Goal: Register for event/course

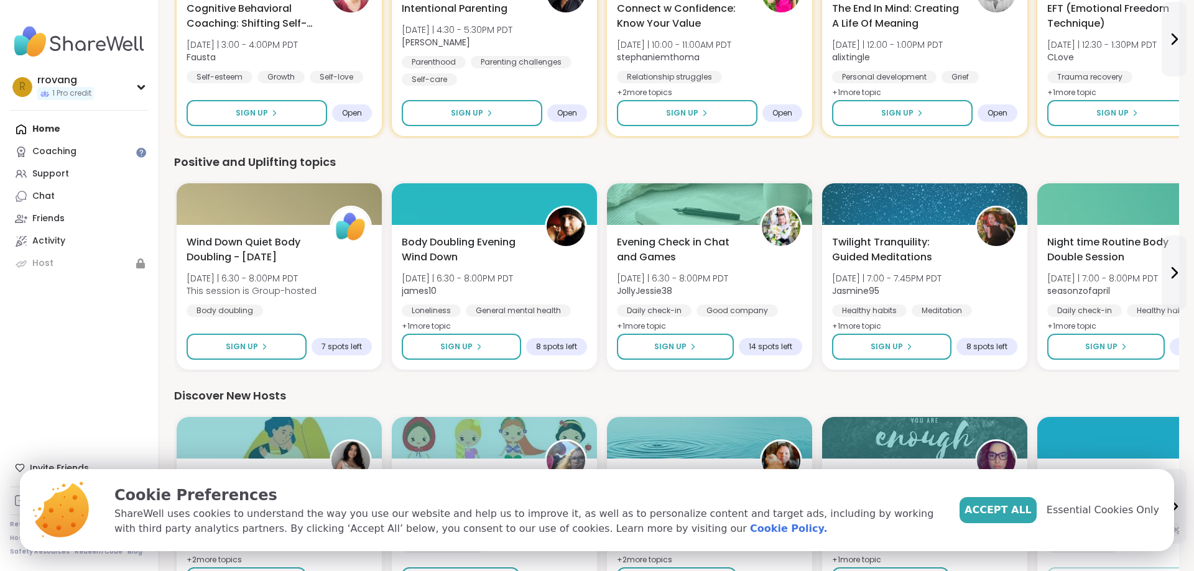
scroll to position [190, 0]
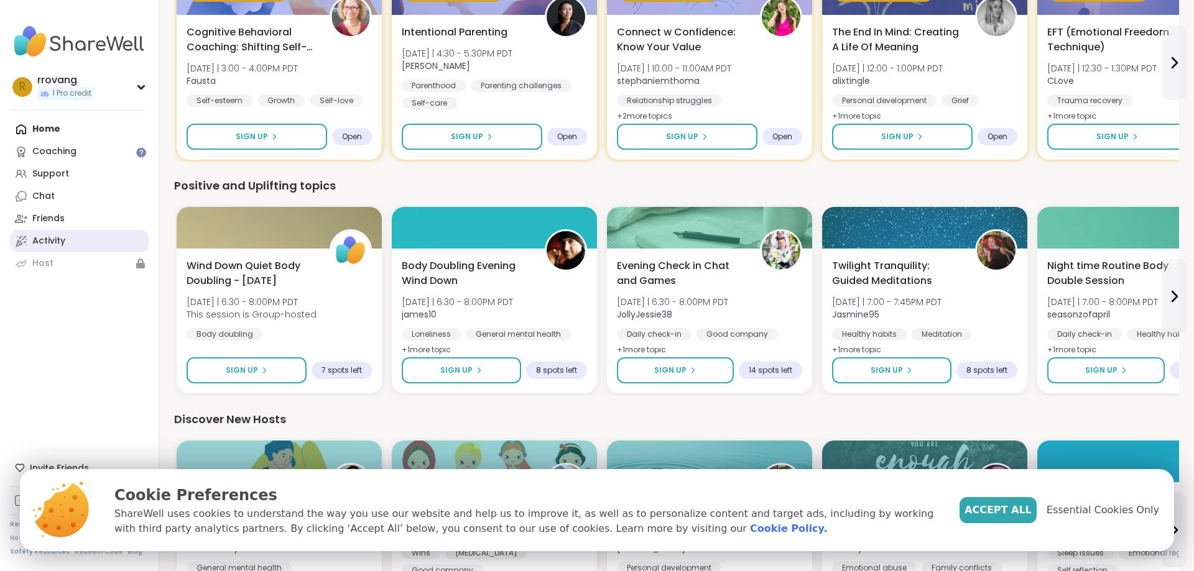
click at [67, 239] on link "Activity" at bounding box center [79, 241] width 139 height 22
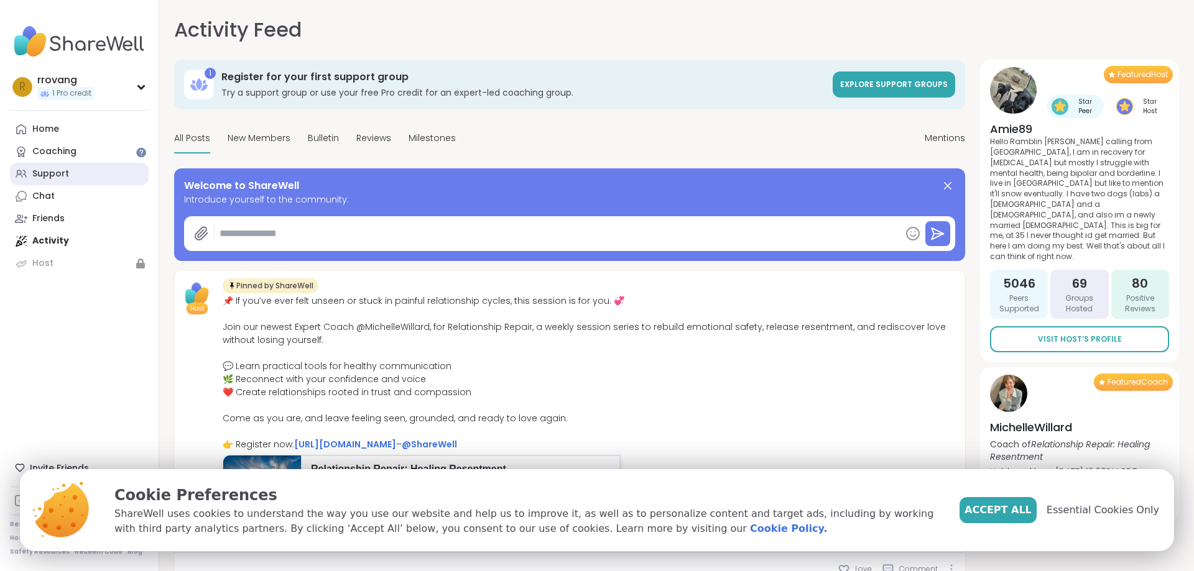
click at [53, 172] on div "Support" at bounding box center [50, 174] width 37 height 12
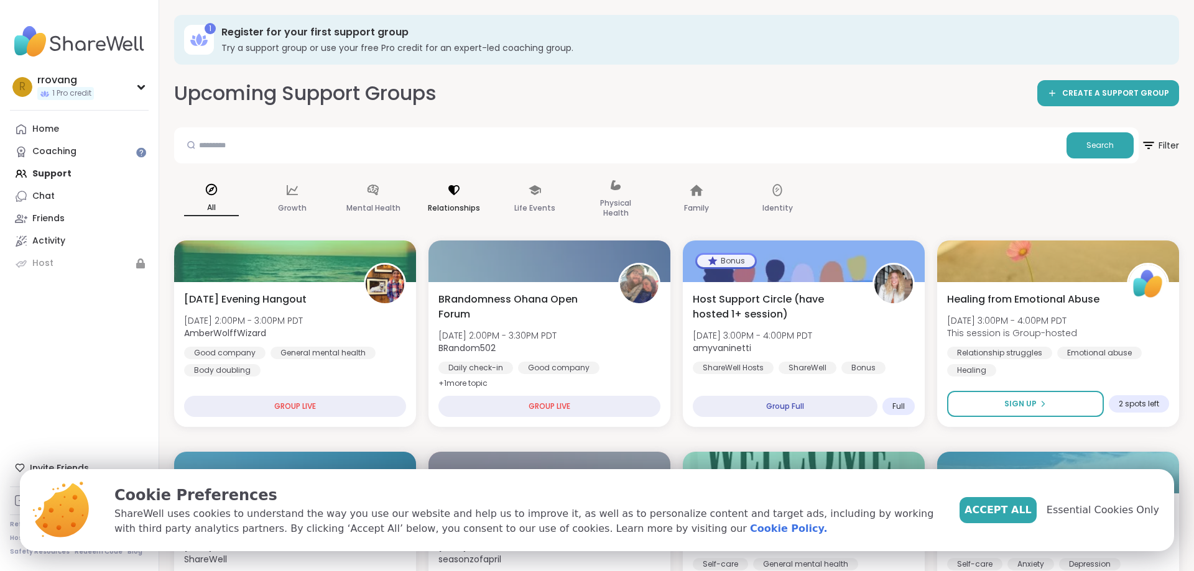
click at [445, 198] on div "Relationships" at bounding box center [454, 200] width 75 height 62
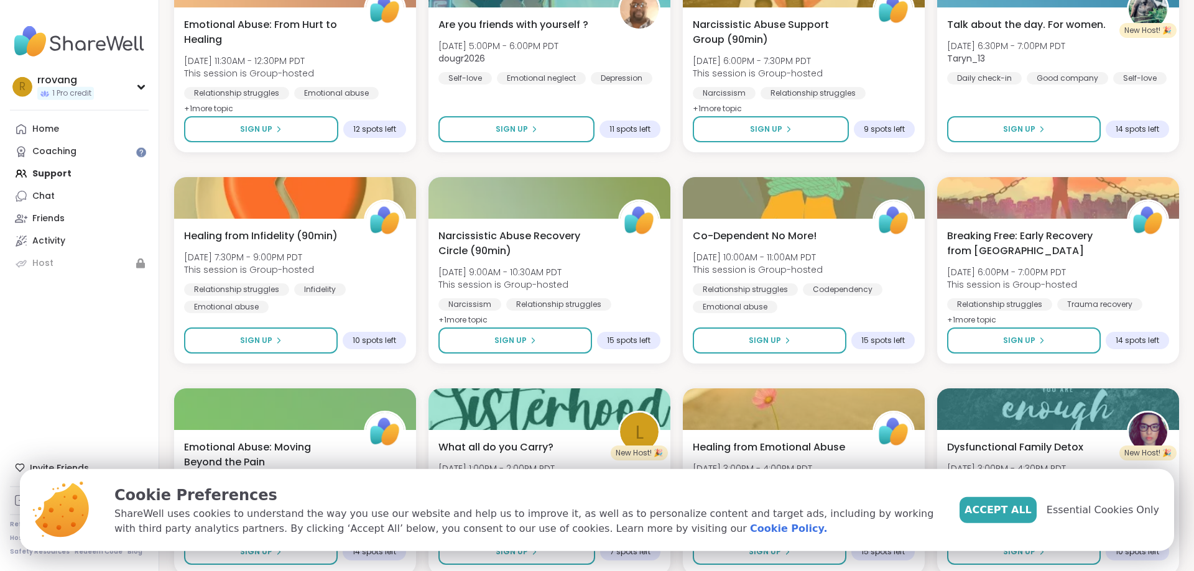
scroll to position [571, 0]
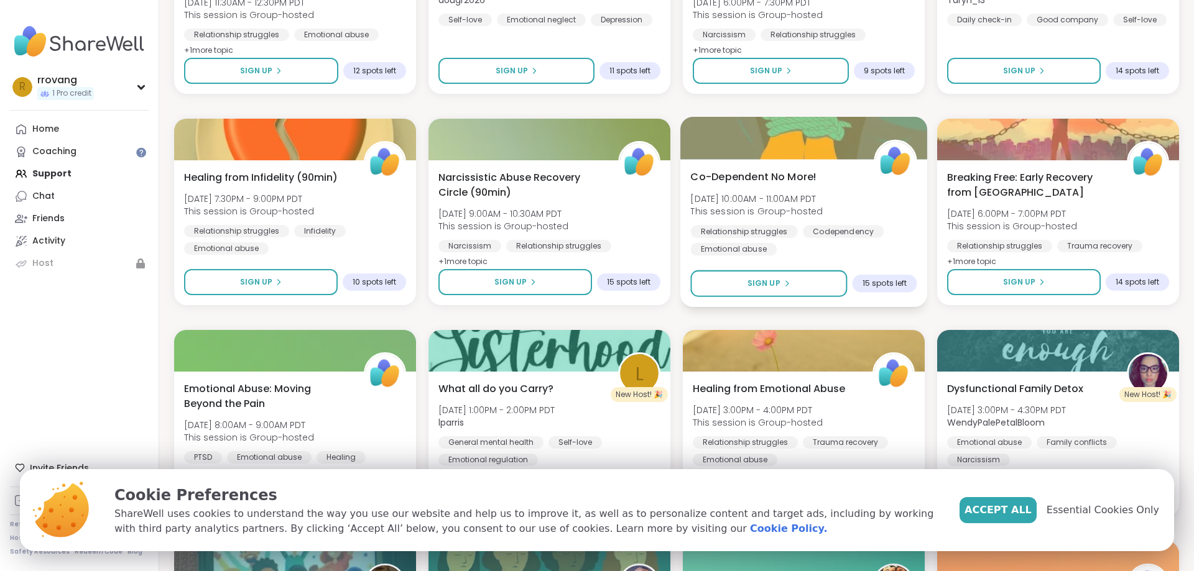
click at [708, 196] on span "Thu, Oct 09 | 10:00AM - 11:00AM PDT" at bounding box center [756, 198] width 132 height 12
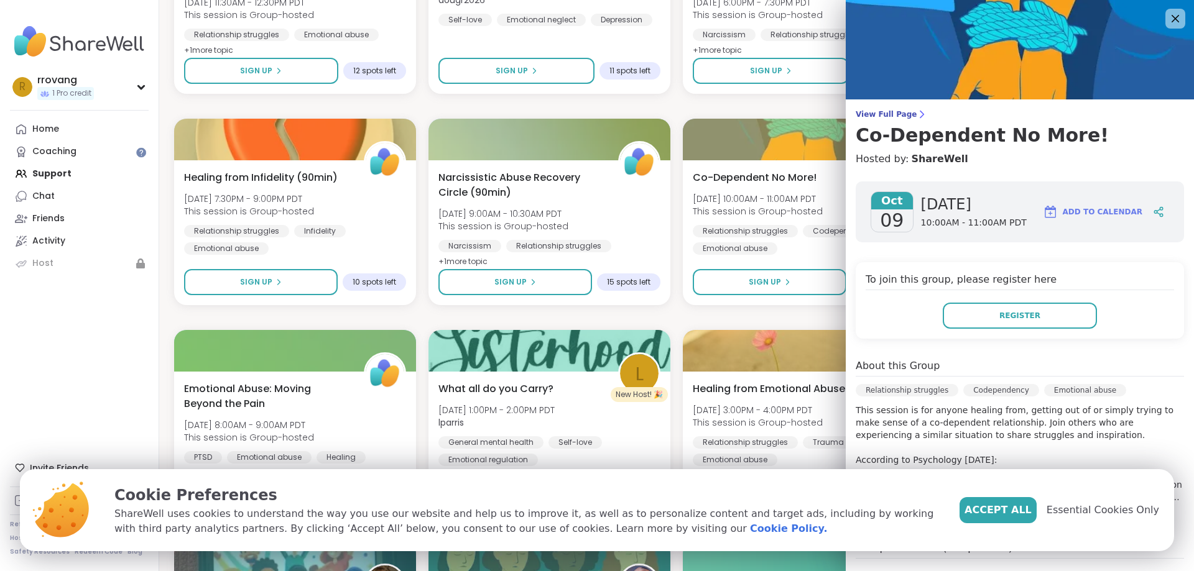
scroll to position [170, 0]
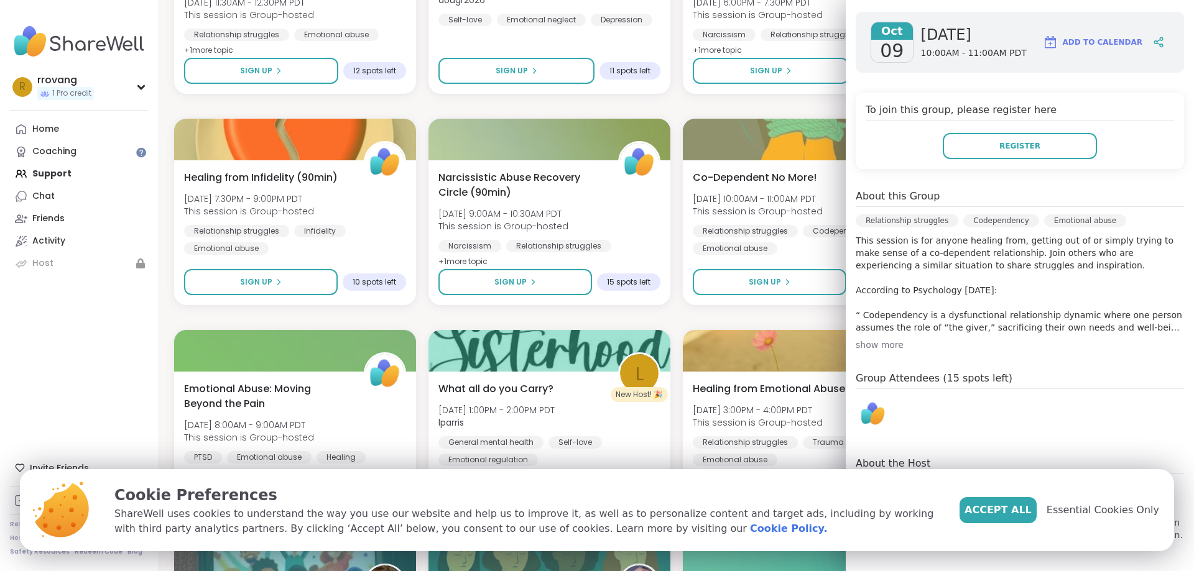
click at [987, 254] on p "This session is for anyone healing from, getting out of or simply trying to mak…" at bounding box center [1020, 283] width 328 height 99
click at [892, 346] on div "show more" at bounding box center [1020, 345] width 328 height 12
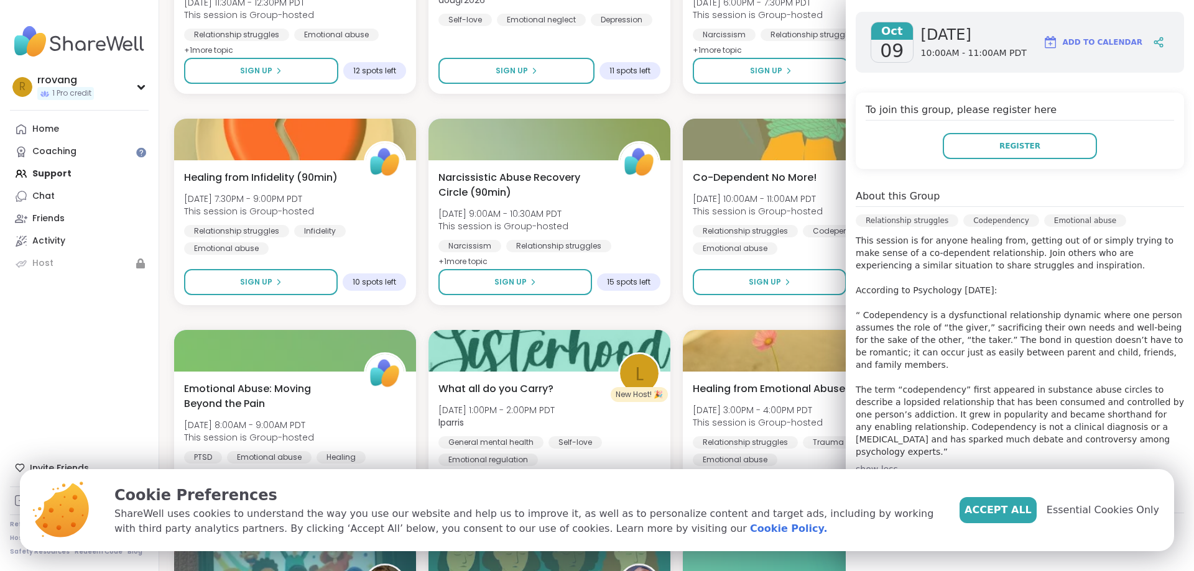
scroll to position [269, 0]
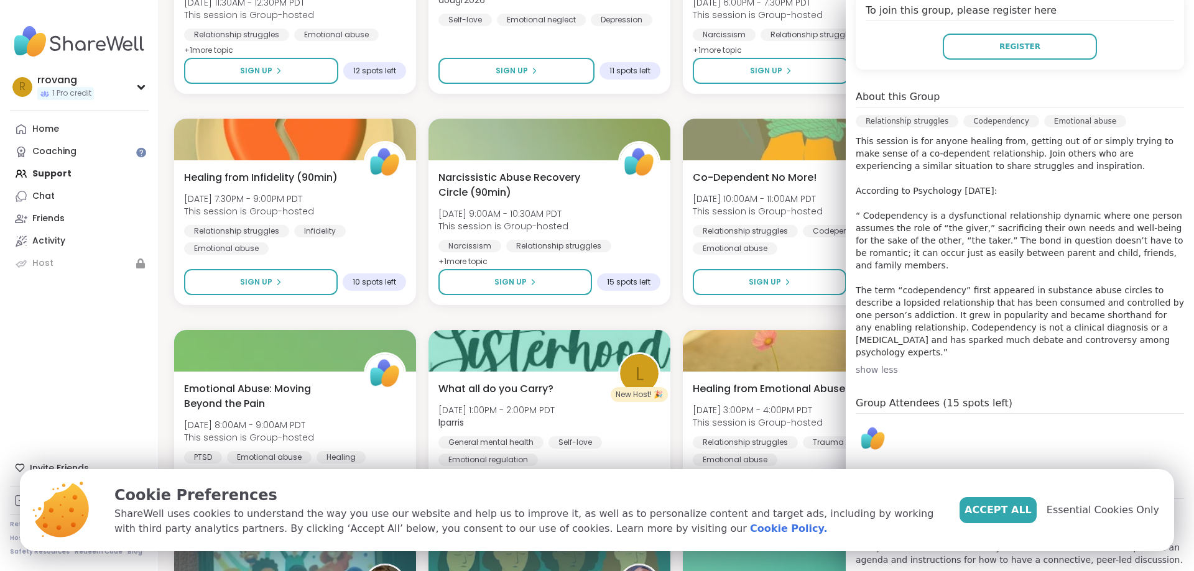
click at [1006, 242] on p "This session is for anyone healing from, getting out of or simply trying to mak…" at bounding box center [1020, 247] width 328 height 224
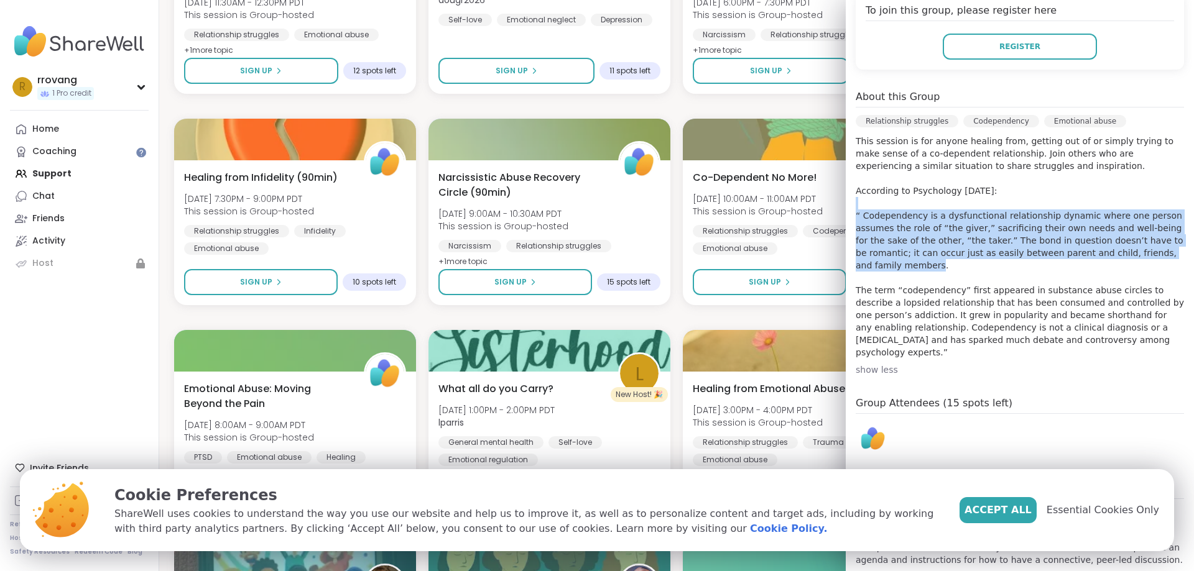
click at [1006, 242] on p "This session is for anyone healing from, getting out of or simply trying to mak…" at bounding box center [1020, 247] width 328 height 224
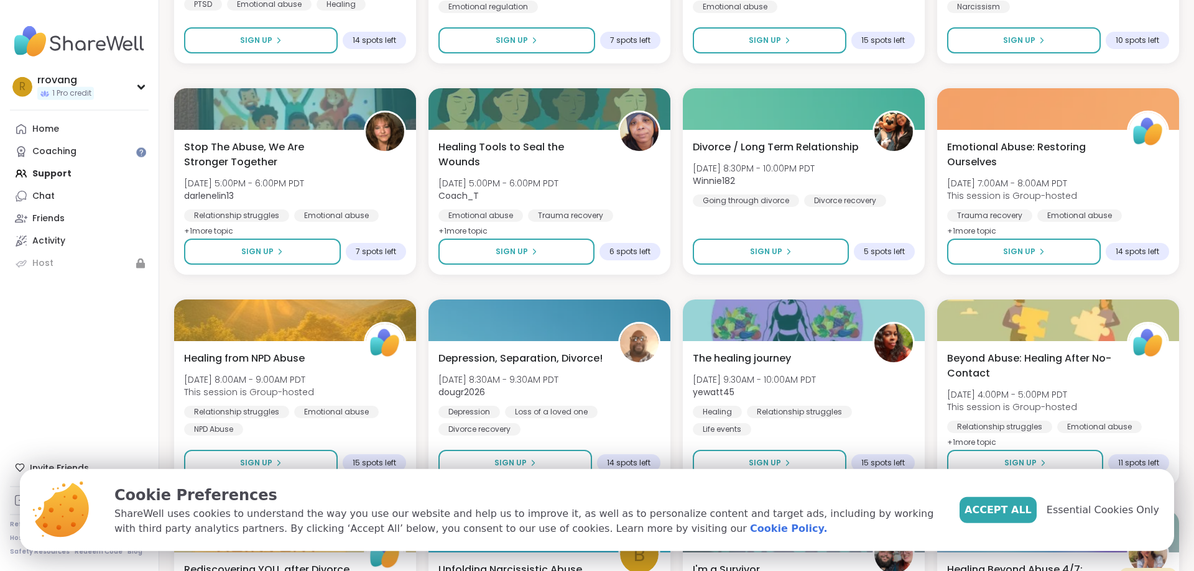
scroll to position [1078, 0]
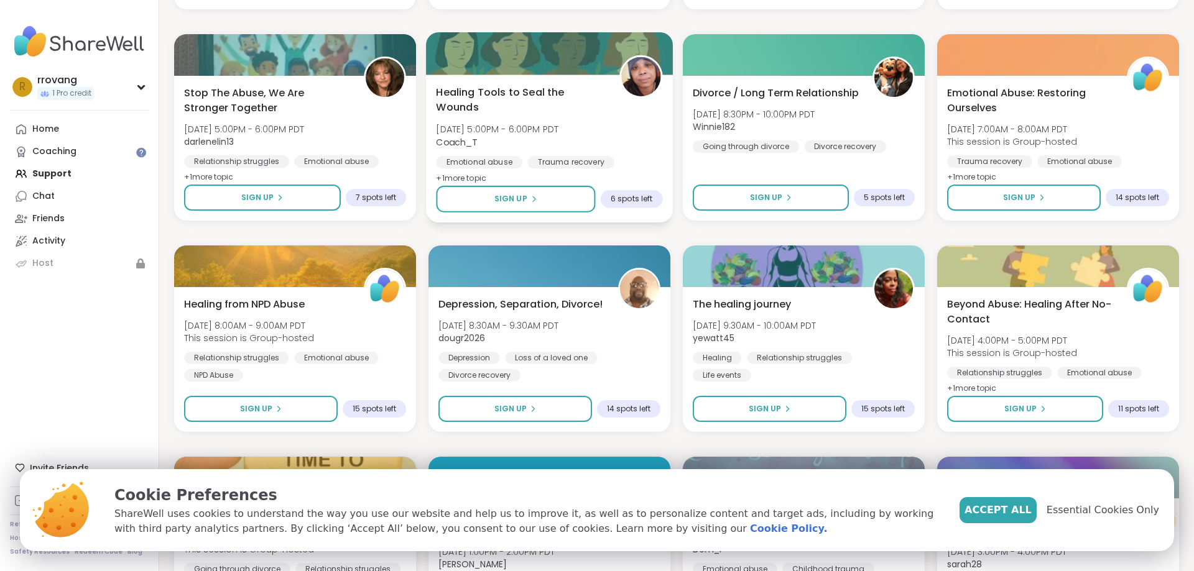
click at [489, 94] on span "Healing Tools to Seal the Wounds" at bounding box center [520, 100] width 169 height 30
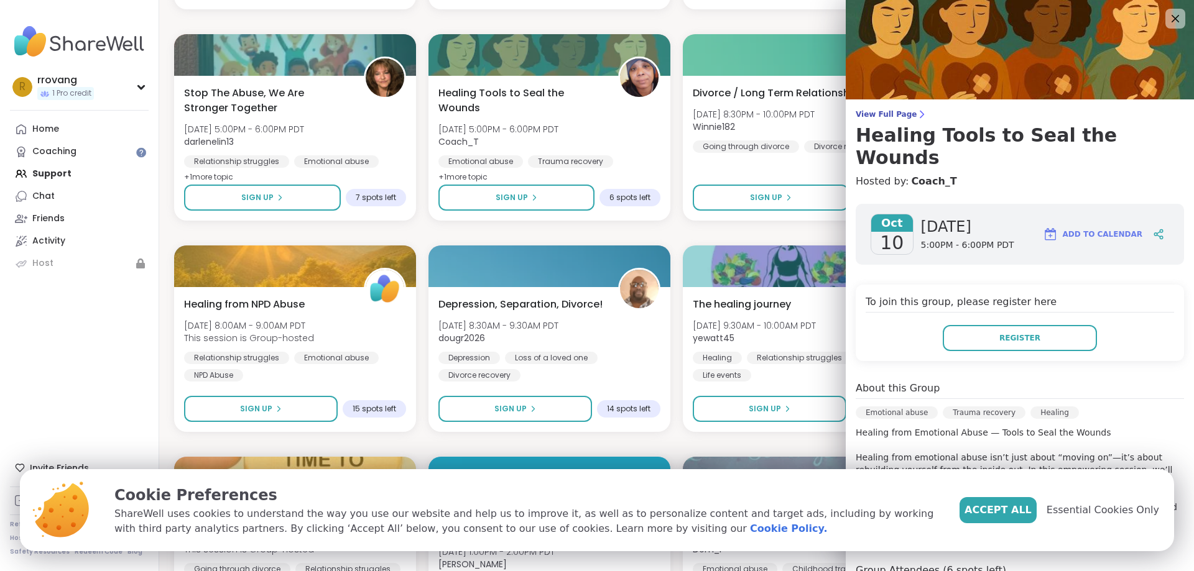
scroll to position [207, 0]
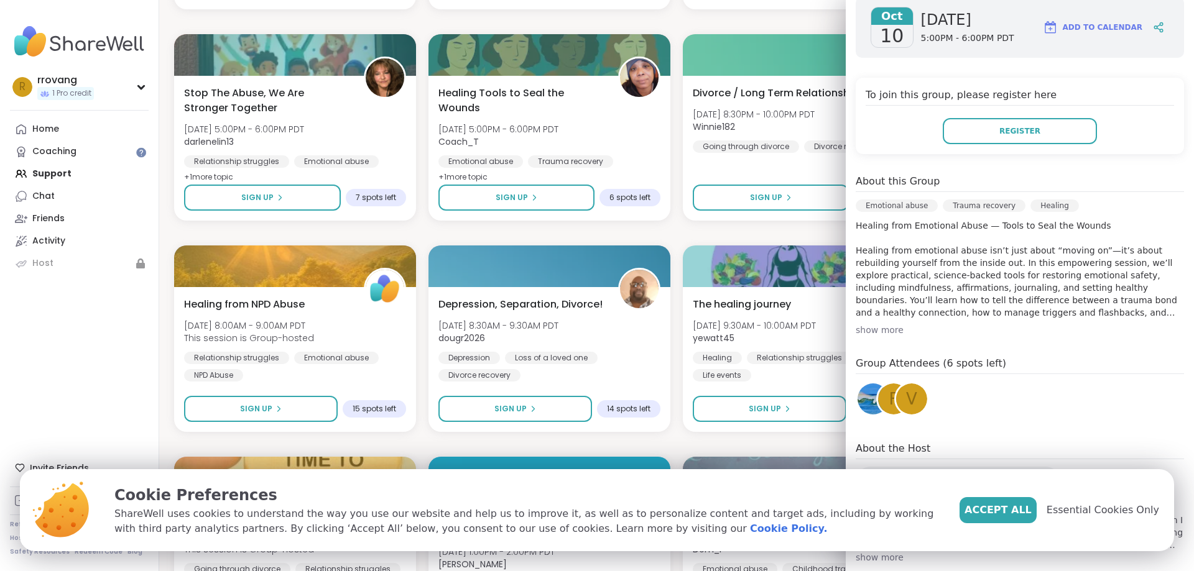
click at [1038, 263] on p "Healing from Emotional Abuse — Tools to Seal the Wounds Healing from emotional …" at bounding box center [1020, 269] width 328 height 99
click at [1009, 276] on p "Healing from Emotional Abuse — Tools to Seal the Wounds Healing from emotional …" at bounding box center [1020, 269] width 328 height 99
click at [869, 324] on div "show more" at bounding box center [1020, 330] width 328 height 12
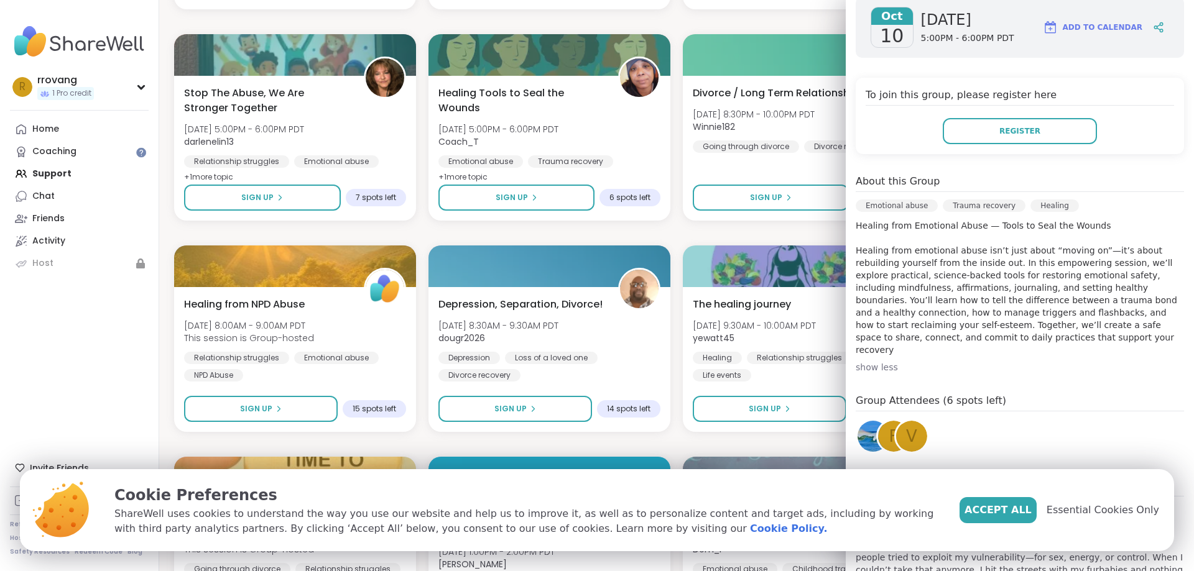
click at [911, 282] on p "Healing from Emotional Abuse — Tools to Seal the Wounds Healing from emotional …" at bounding box center [1020, 288] width 328 height 137
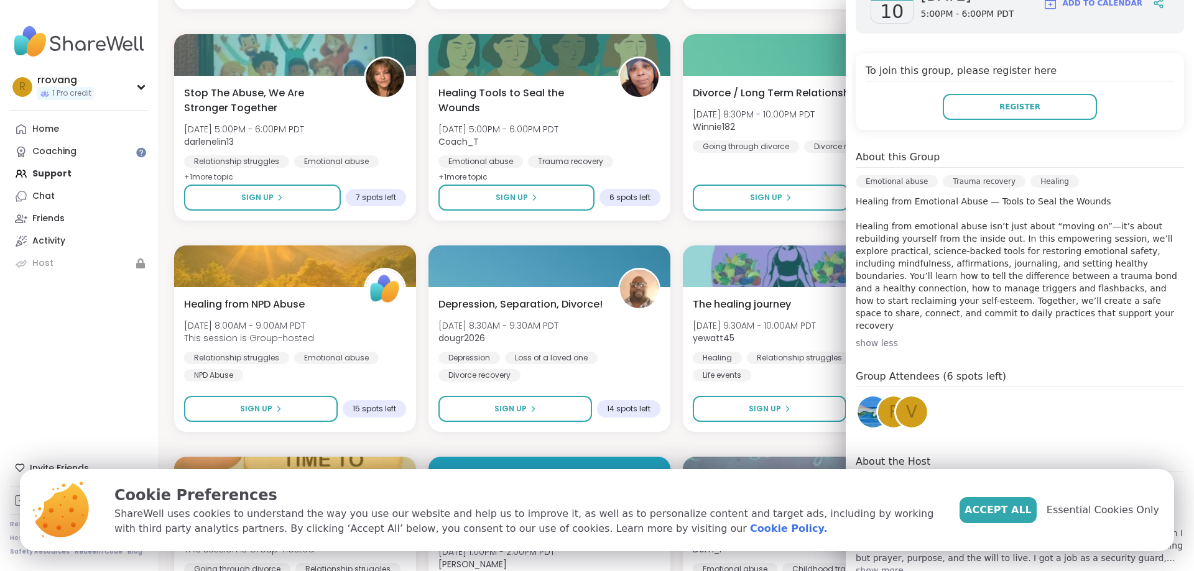
scroll to position [232, 0]
click at [548, 310] on span "Depression, Separation, Divorce!" at bounding box center [519, 303] width 167 height 15
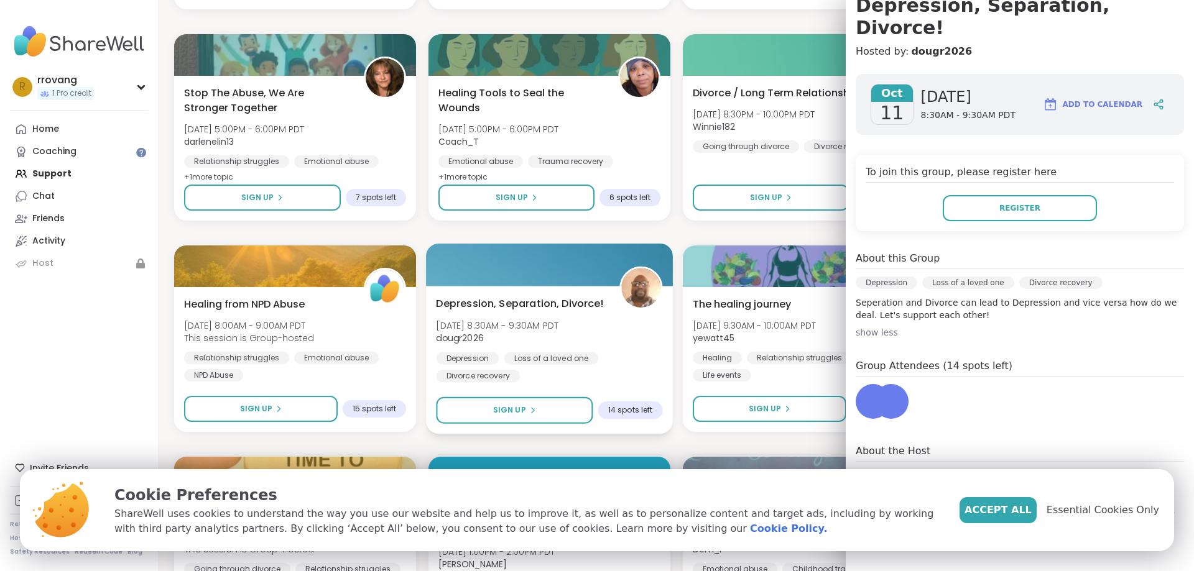
scroll to position [108, 0]
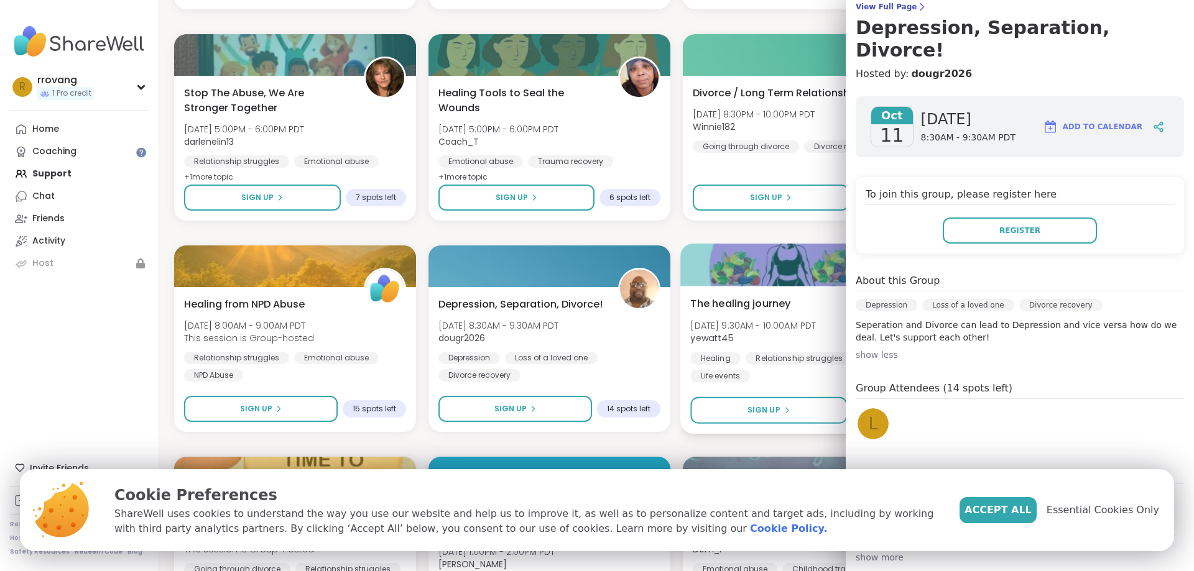
click at [752, 306] on span "The healing journey" at bounding box center [740, 303] width 100 height 15
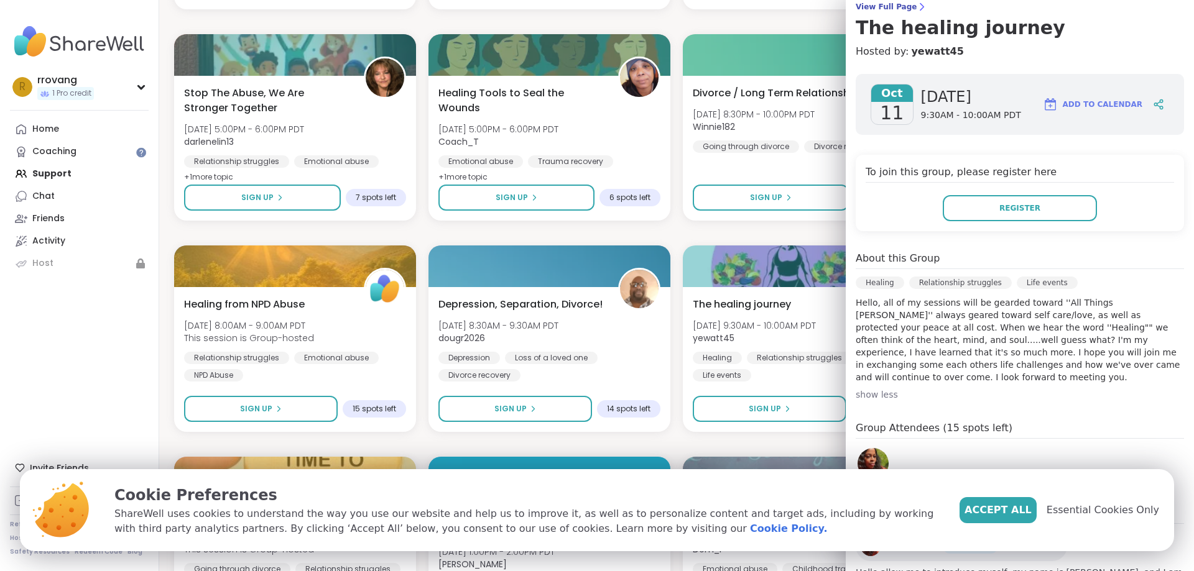
scroll to position [182, 0]
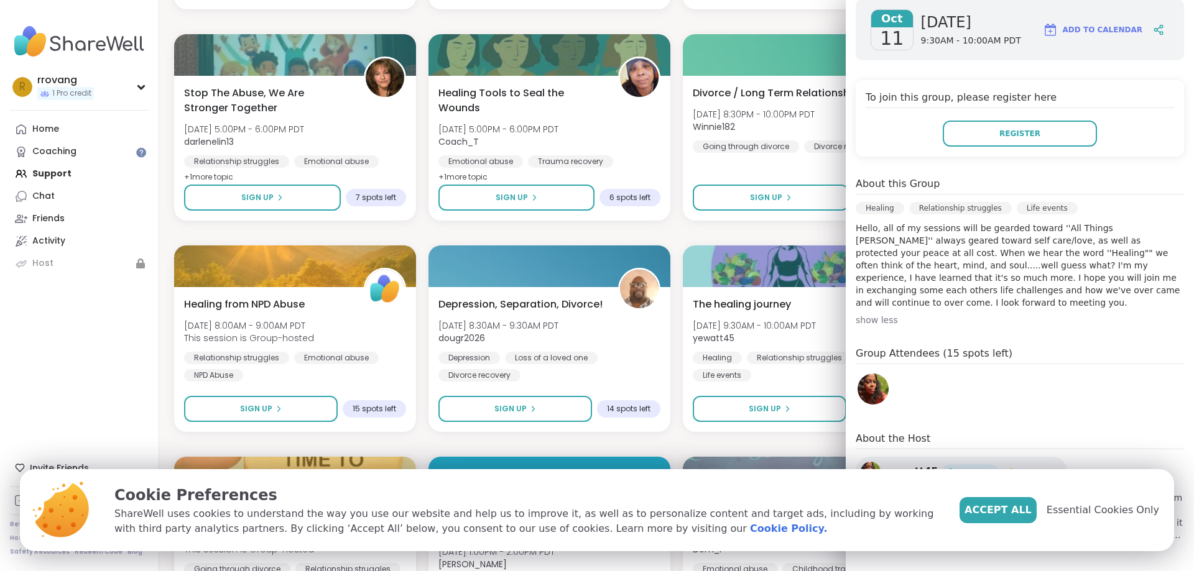
click at [677, 341] on div "Healing from Emotional Abuse Tue, Oct 07 | 3:00PM - 4:00PM PDT This session is …" at bounding box center [676, 127] width 1005 height 1878
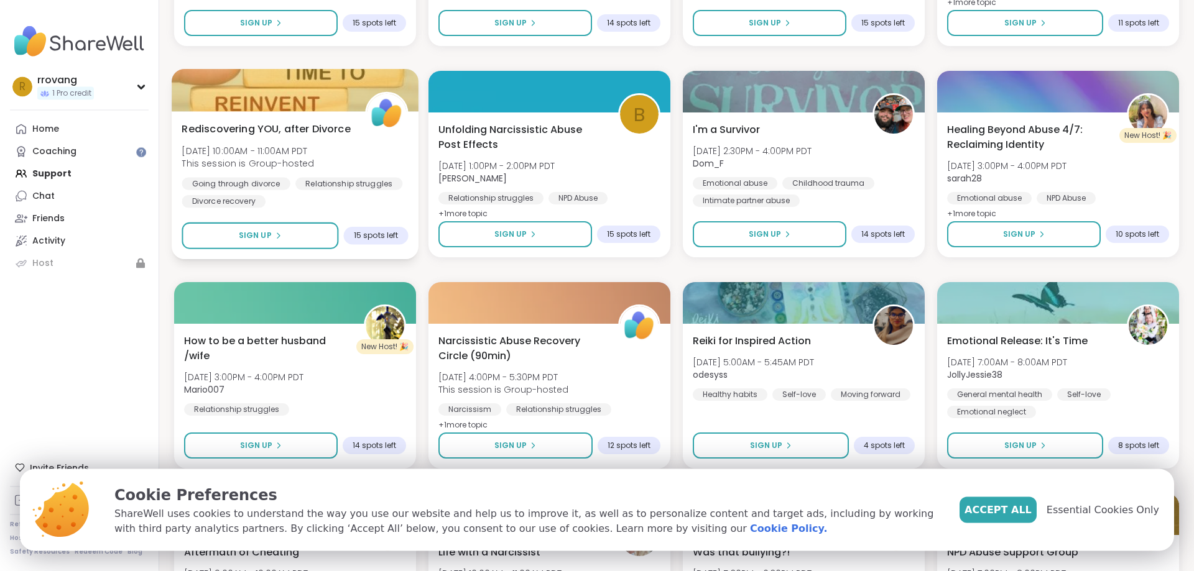
scroll to position [1522, 0]
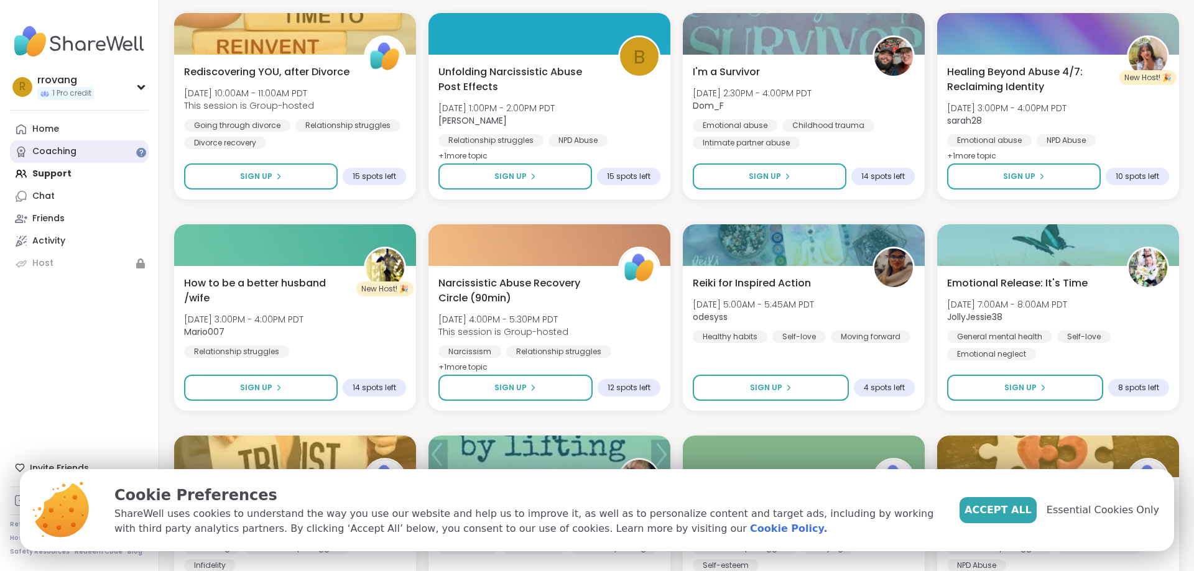
click at [66, 152] on div "Coaching" at bounding box center [54, 152] width 44 height 12
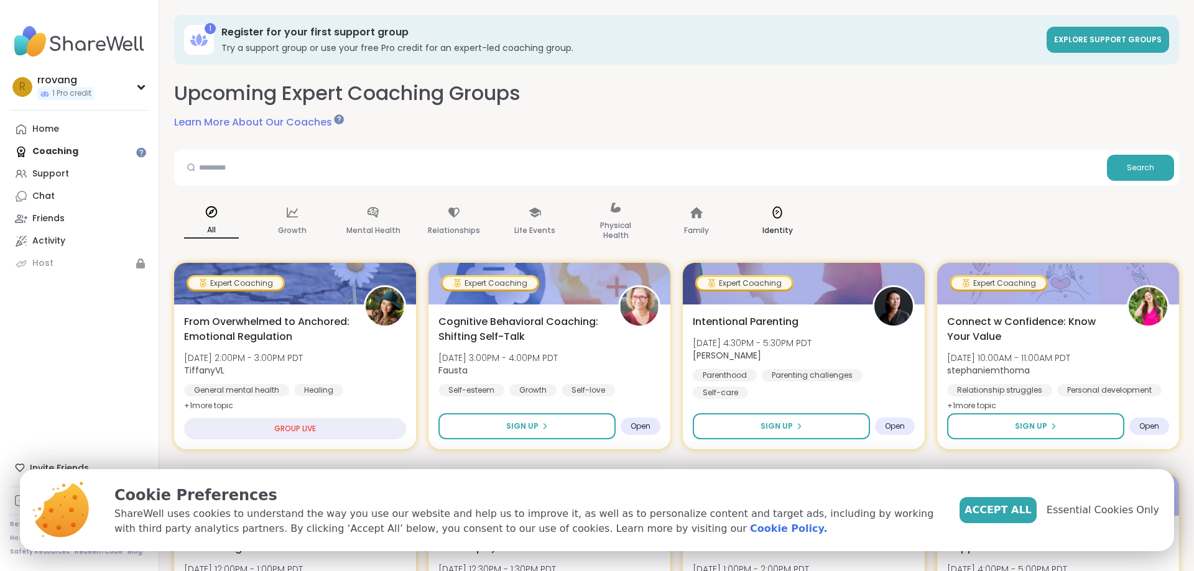
click at [785, 204] on div "Identity" at bounding box center [777, 222] width 75 height 62
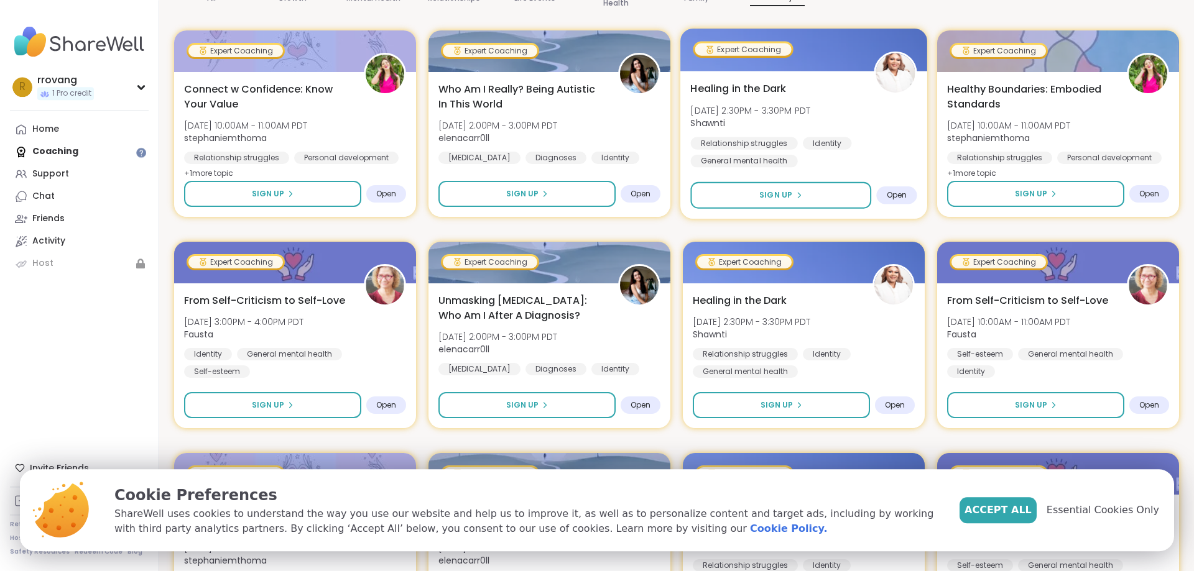
scroll to position [254, 0]
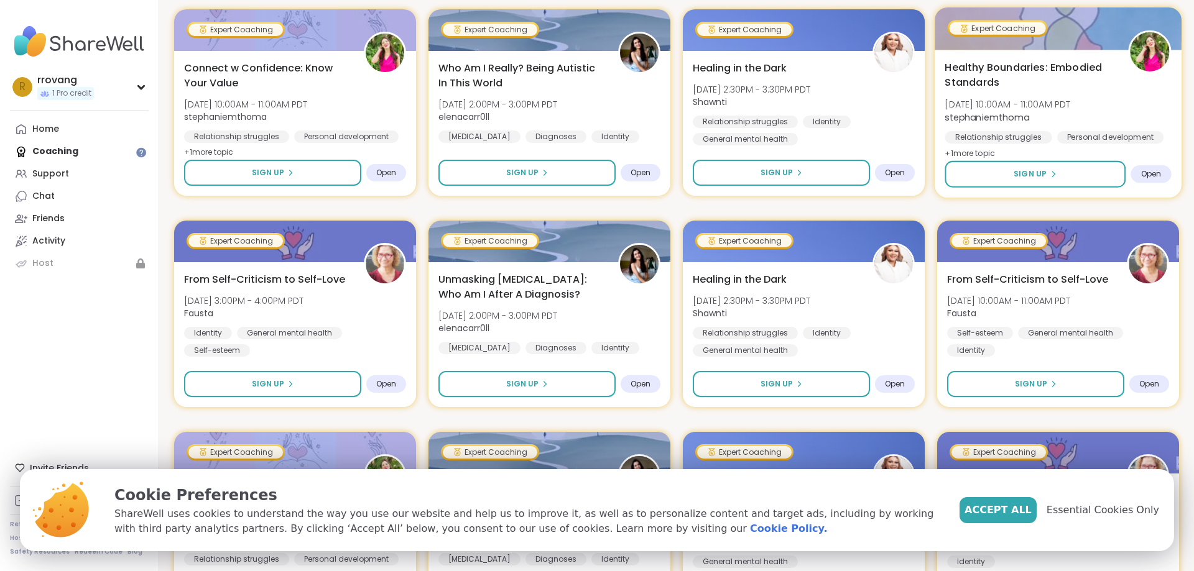
click at [1035, 90] on span "Healthy Boundaries: Embodied Standards" at bounding box center [1029, 75] width 169 height 30
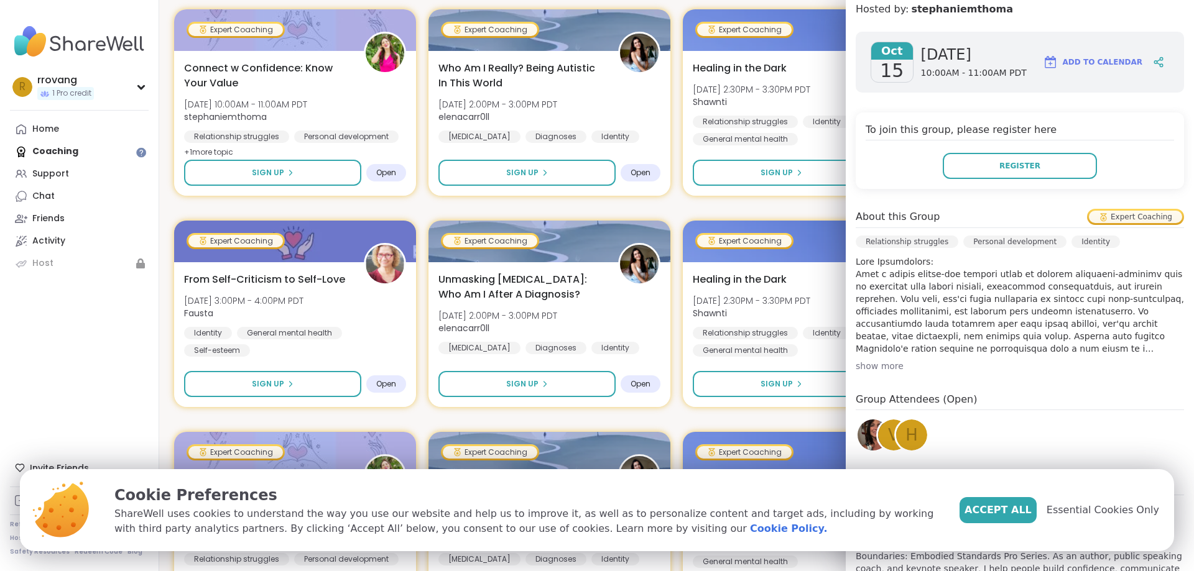
scroll to position [231, 0]
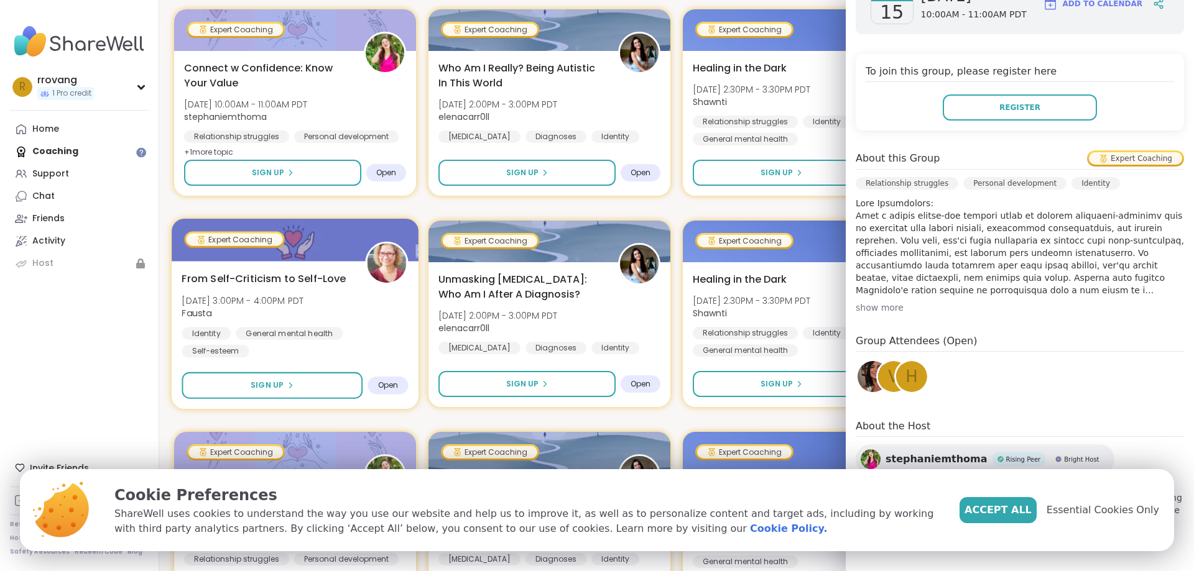
click at [280, 303] on span "Wed, Oct 15 | 3:00PM - 4:00PM PDT" at bounding box center [243, 300] width 122 height 12
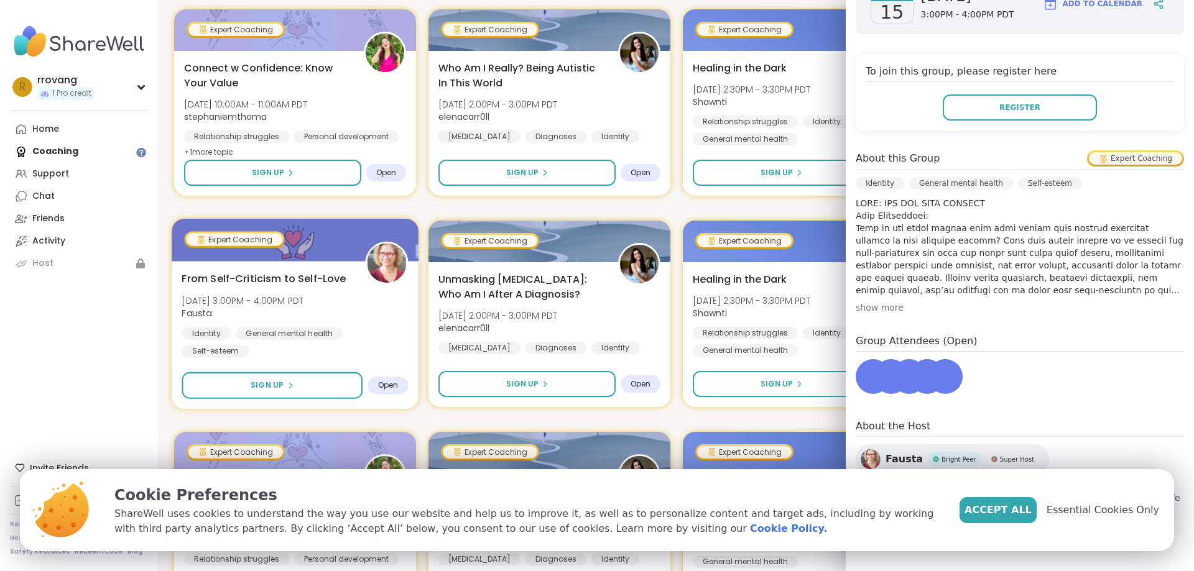
scroll to position [208, 0]
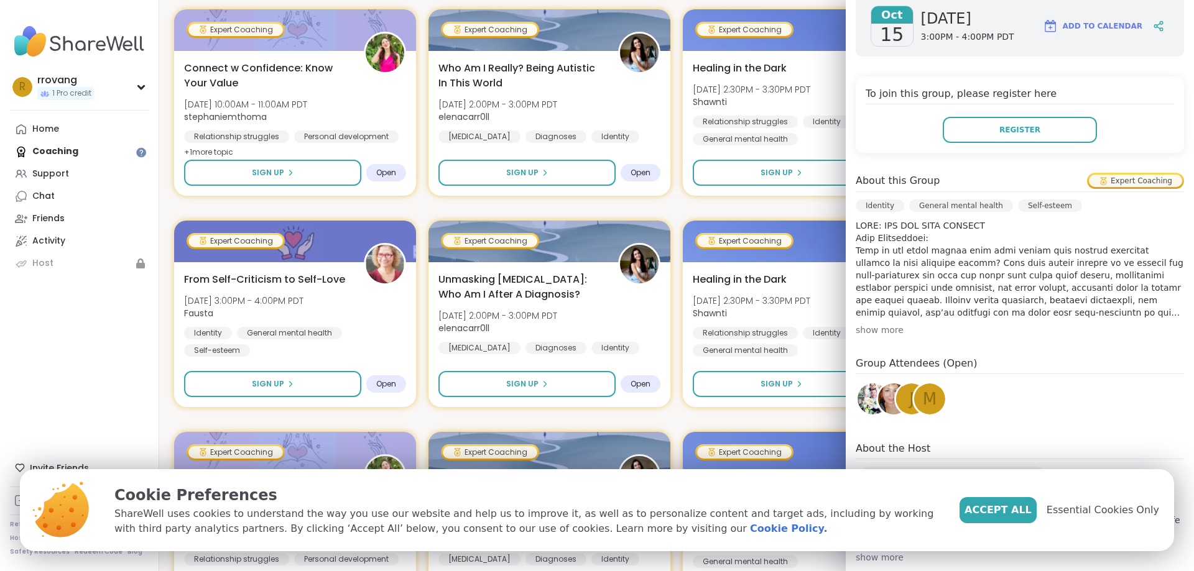
click at [130, 350] on div "r rrovang 1 Pro credit Profile Membership Settings Help Home Coaching Support C…" at bounding box center [79, 285] width 159 height 571
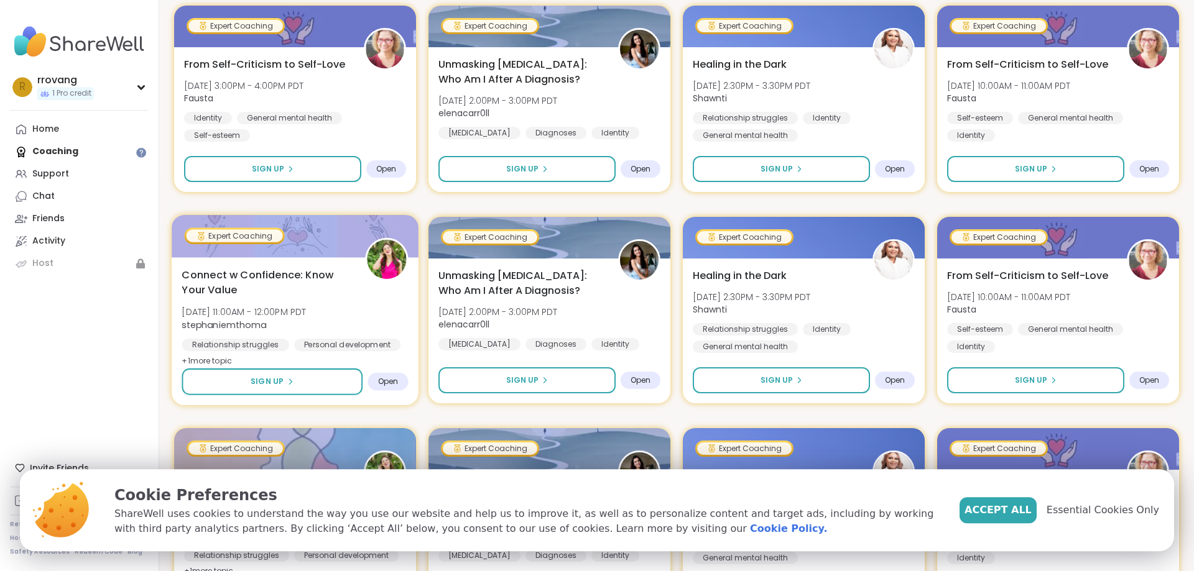
scroll to position [444, 0]
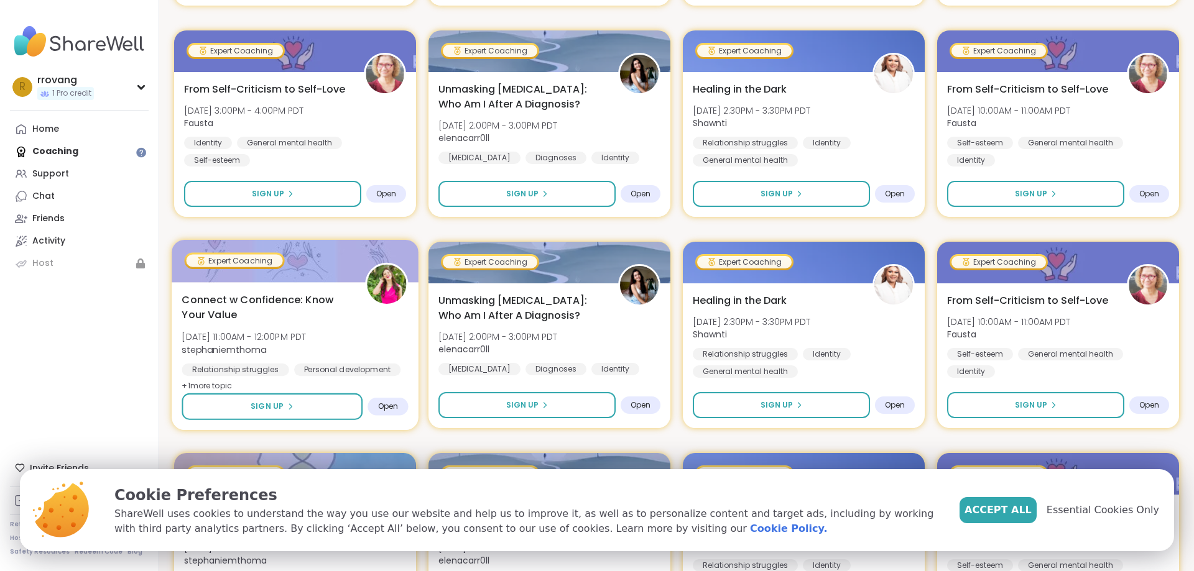
click at [358, 313] on div "Connect w Confidence: Know Your Value Mon, Oct 20 | 11:00AM - 12:00PM PDT steph…" at bounding box center [295, 342] width 226 height 101
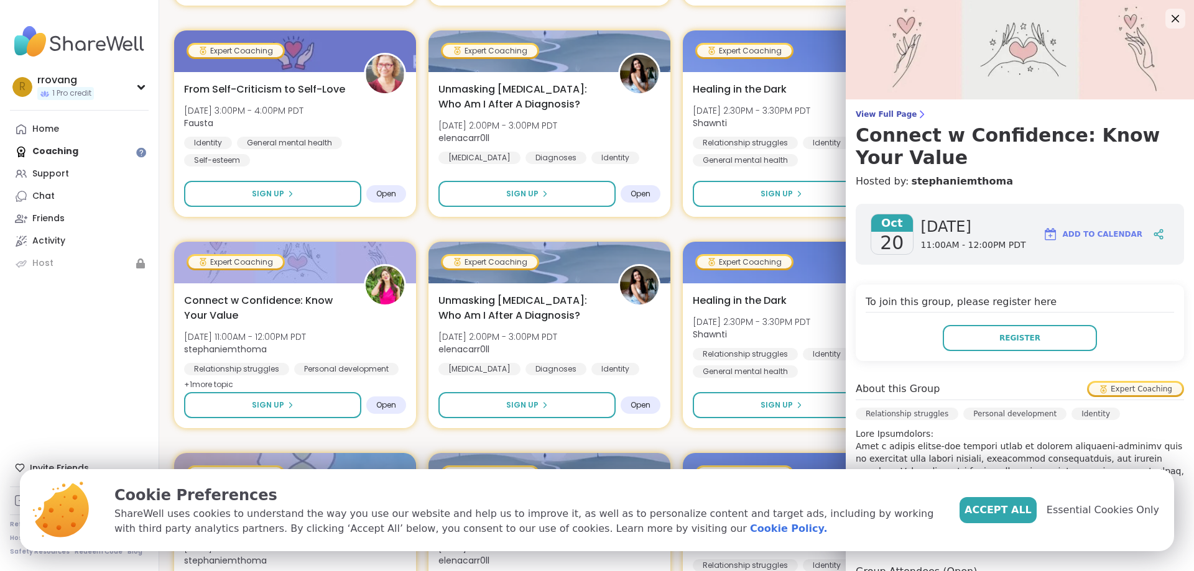
scroll to position [231, 0]
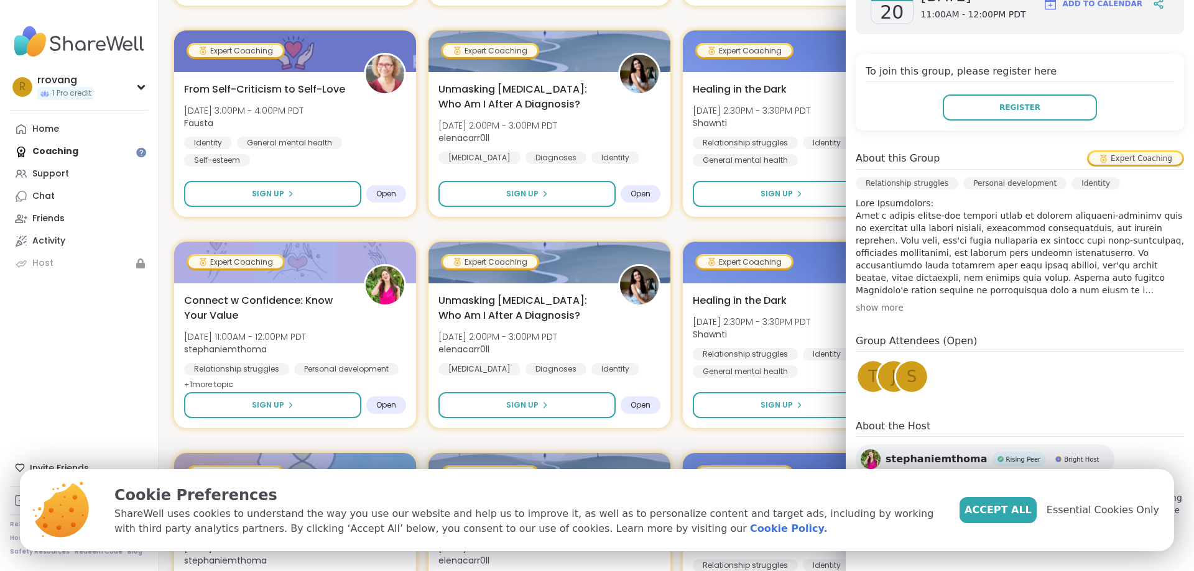
click at [1017, 274] on p at bounding box center [1020, 246] width 328 height 99
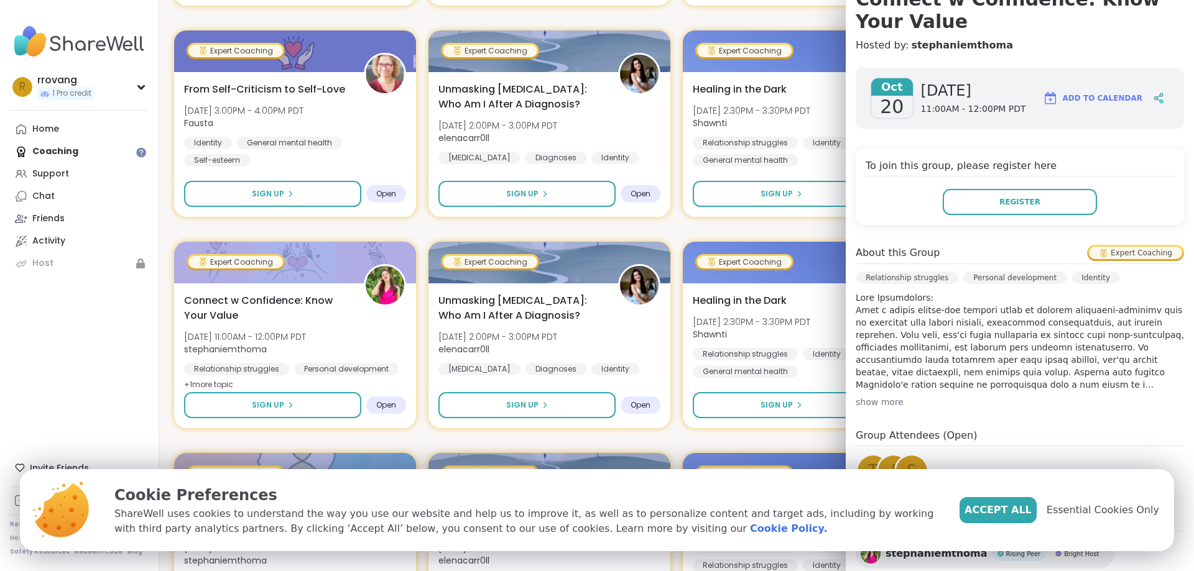
scroll to position [74, 0]
